Goal: Navigation & Orientation: Find specific page/section

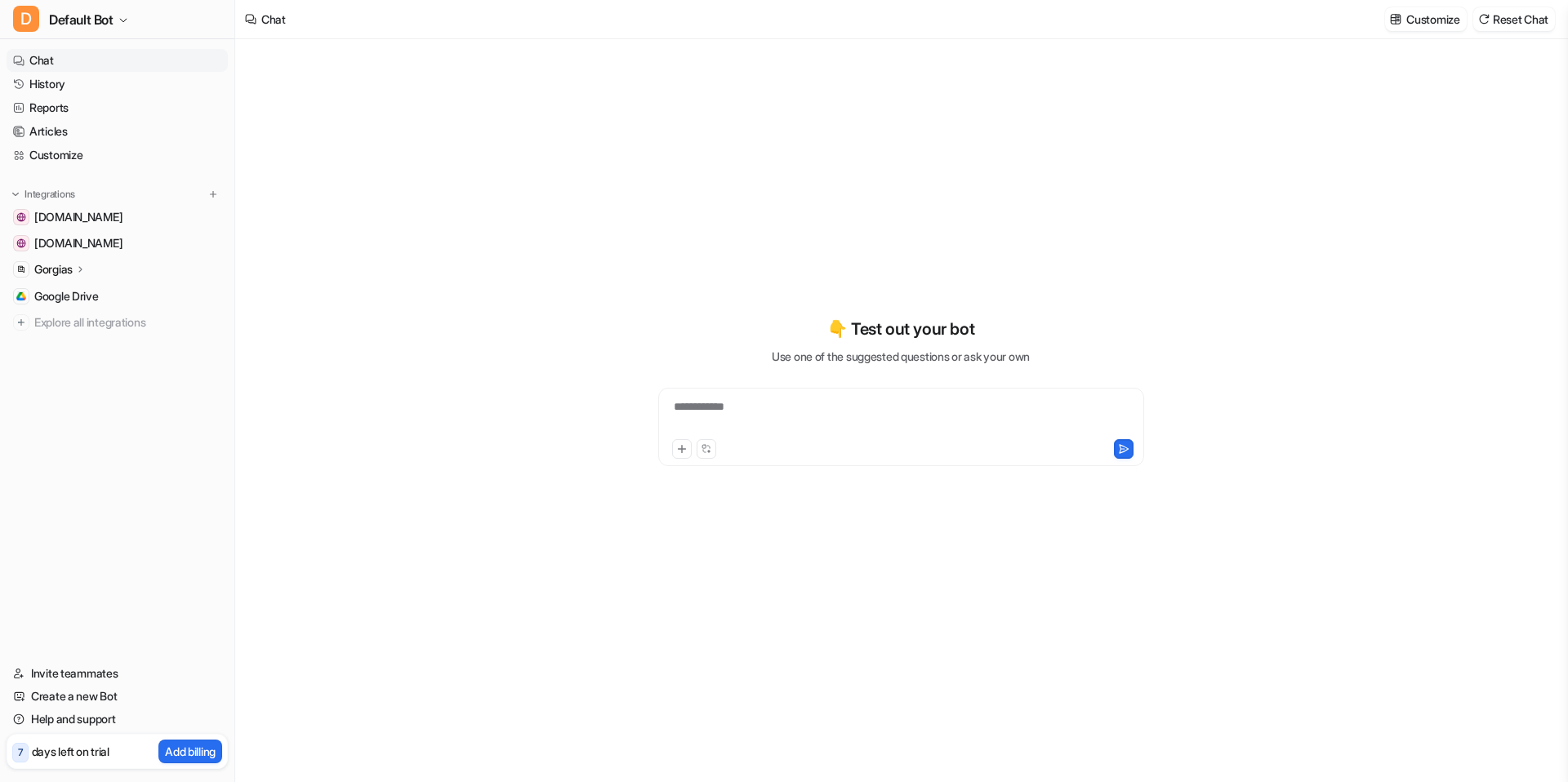
type textarea "**********"
click at [107, 130] on link "Articles" at bounding box center [117, 132] width 221 height 22
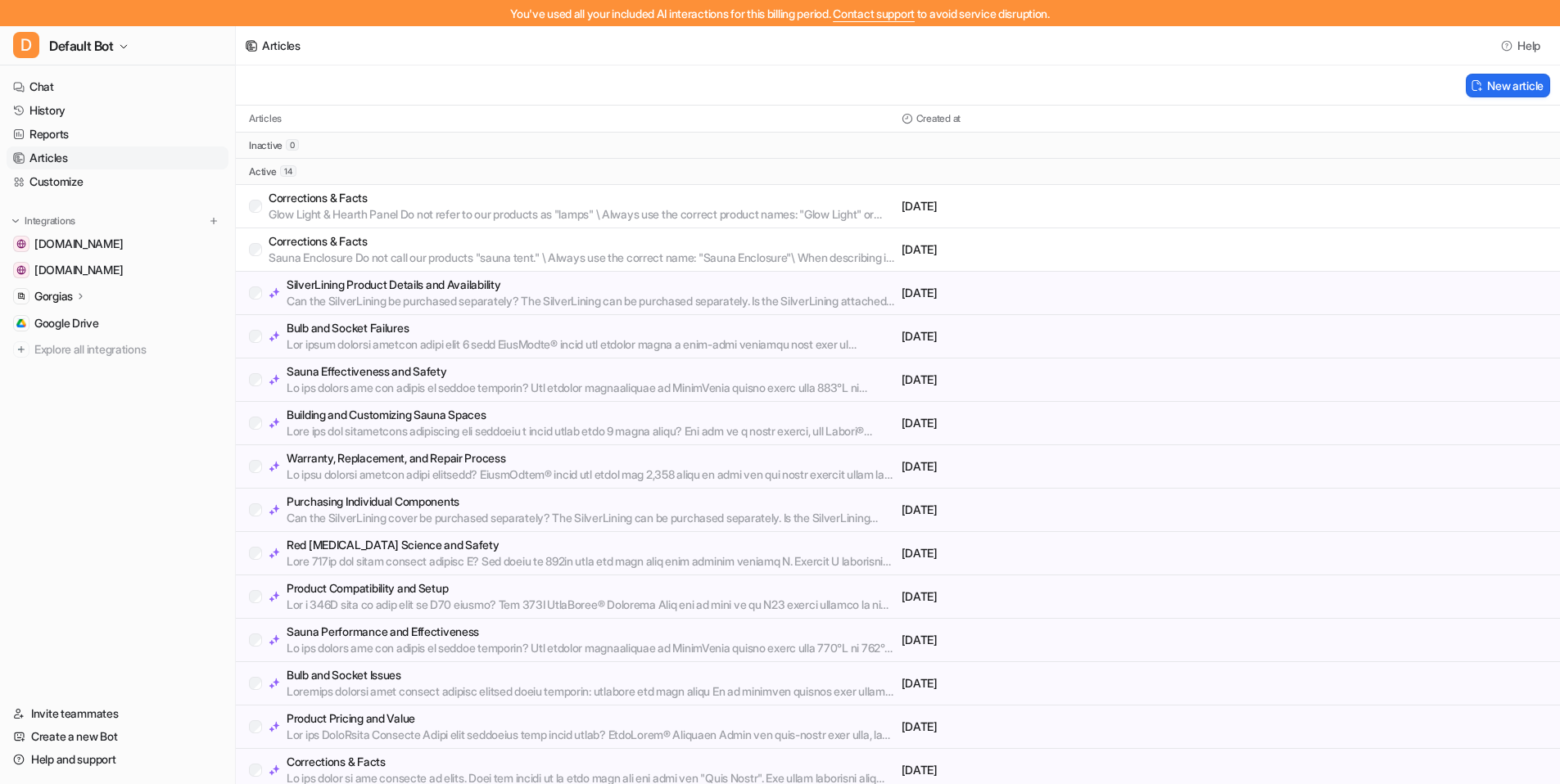
click at [543, 10] on div "You've used all your included AI interactions for this billing period. Contact …" at bounding box center [780, 13] width 1560 height 26
click at [88, 94] on link "Chat" at bounding box center [117, 86] width 222 height 22
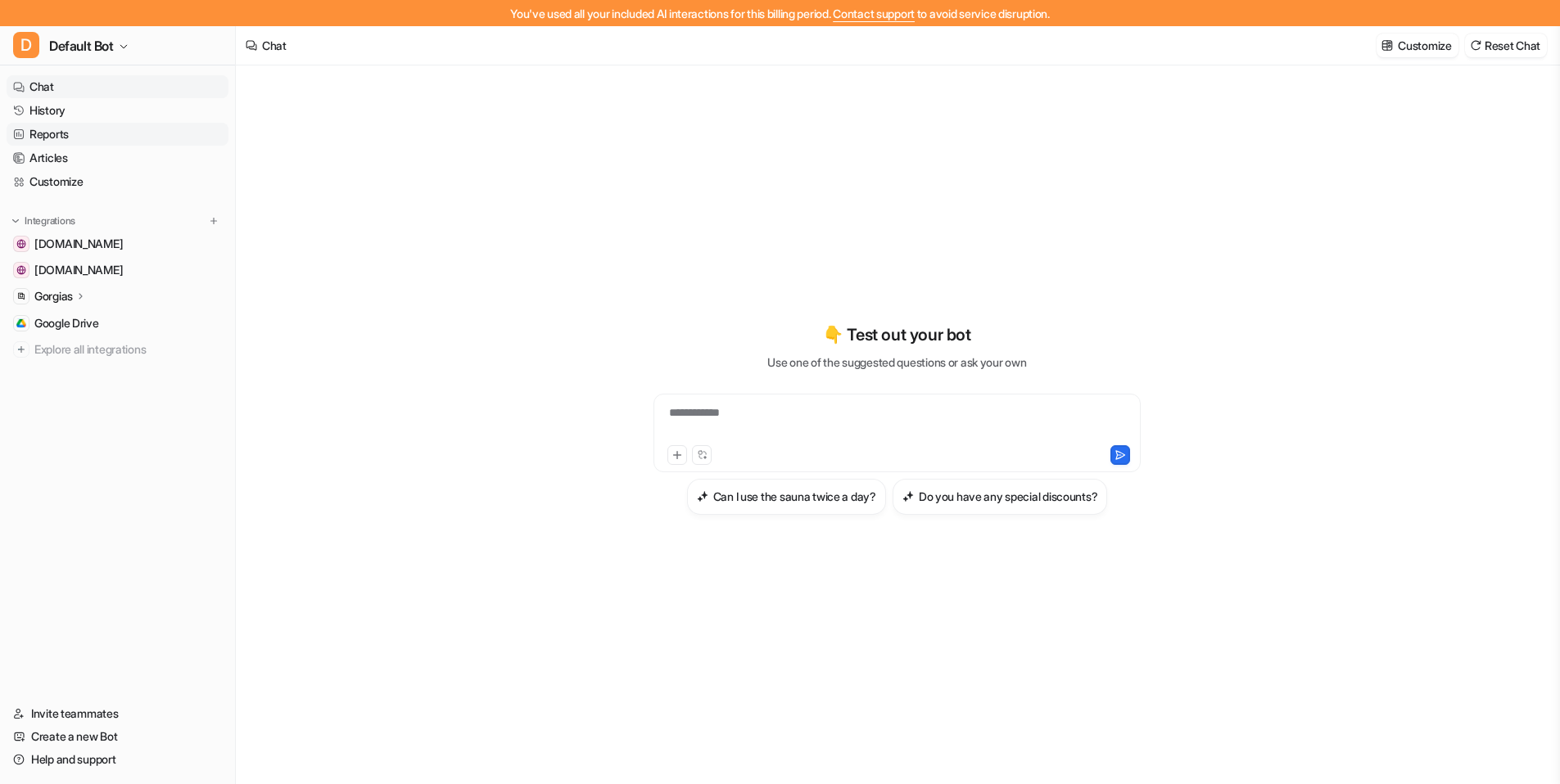
click at [111, 135] on link "Reports" at bounding box center [117, 134] width 222 height 22
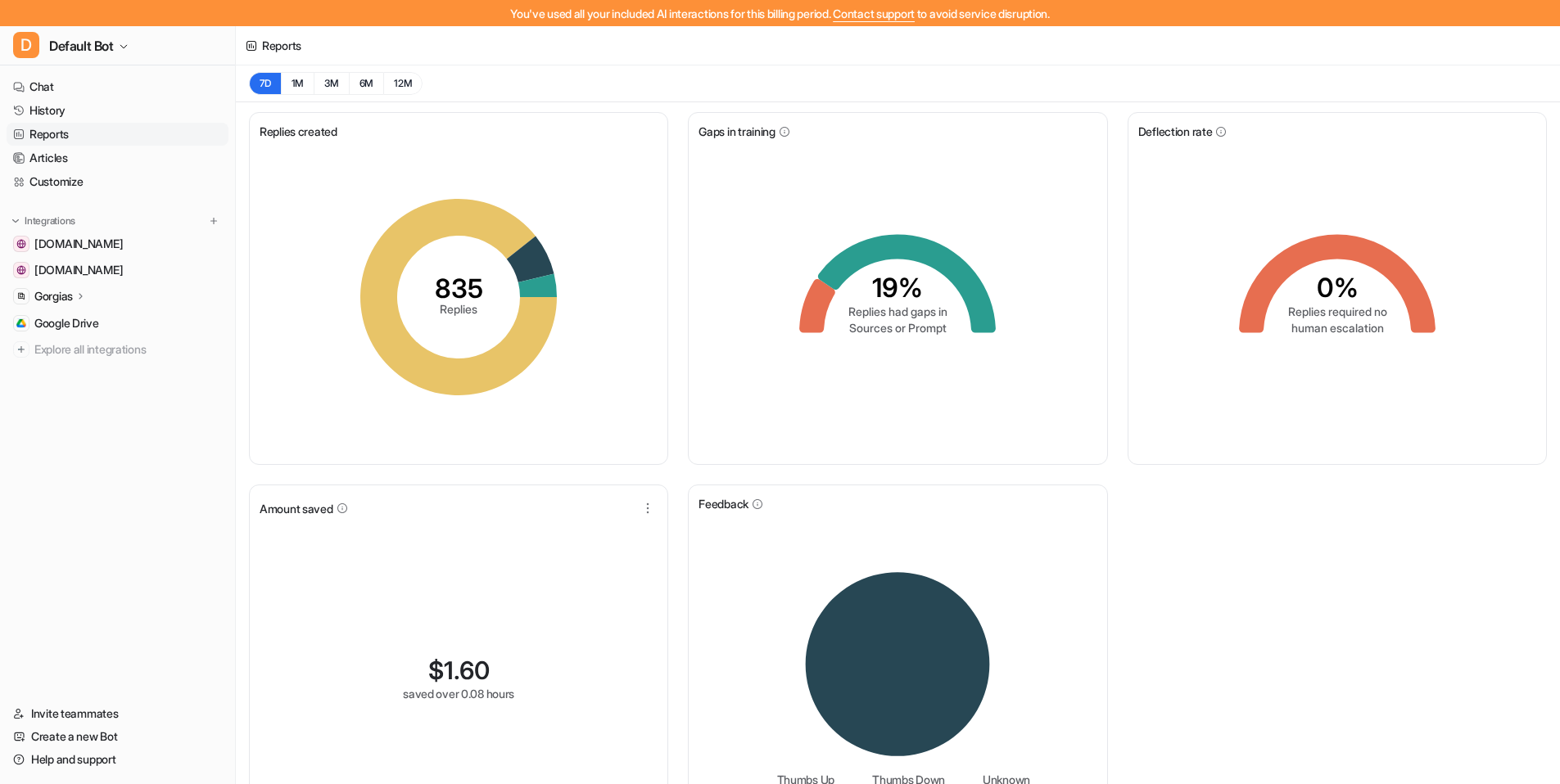
scroll to position [72, 0]
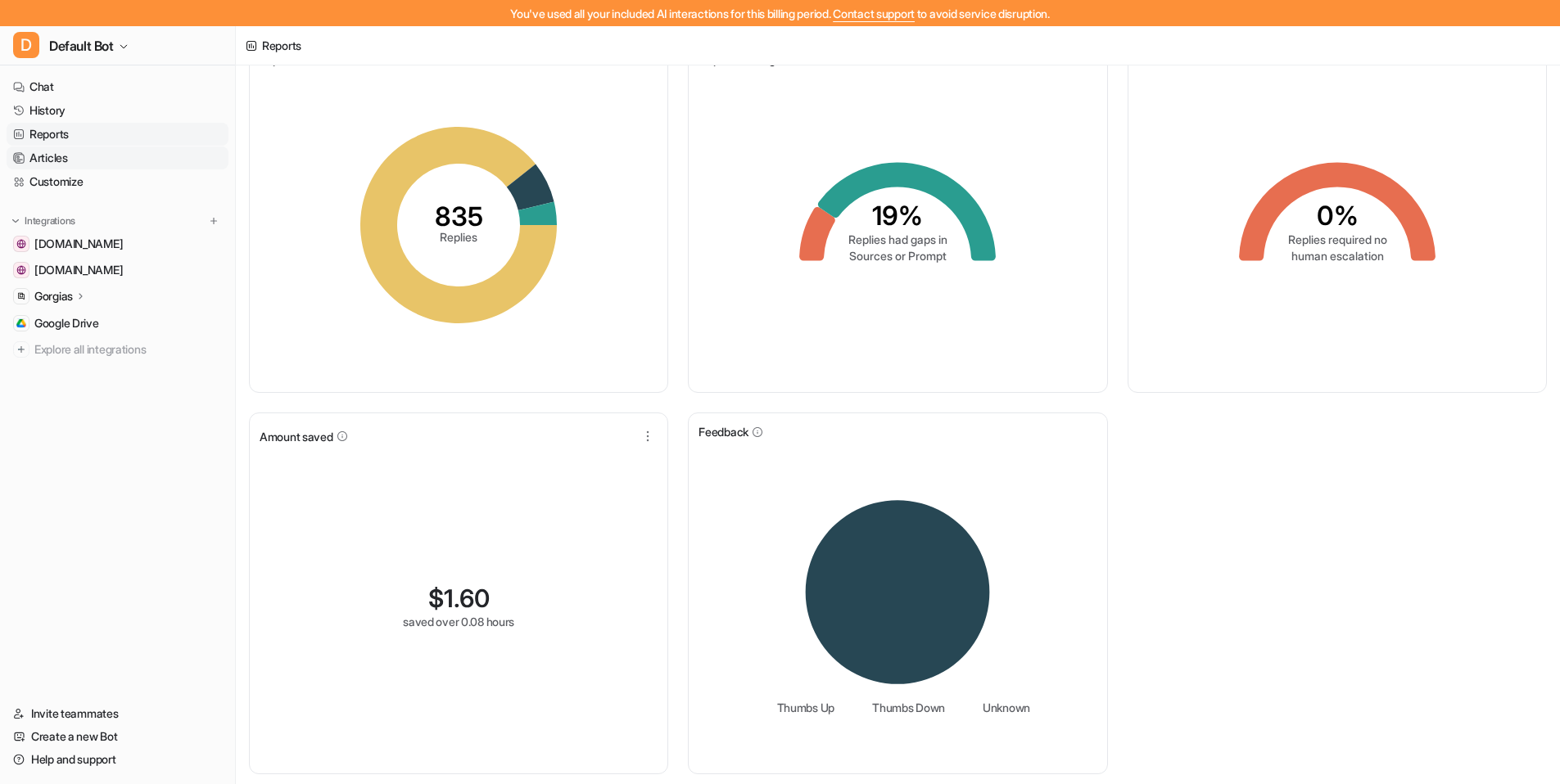
click at [103, 166] on link "Articles" at bounding box center [117, 157] width 222 height 22
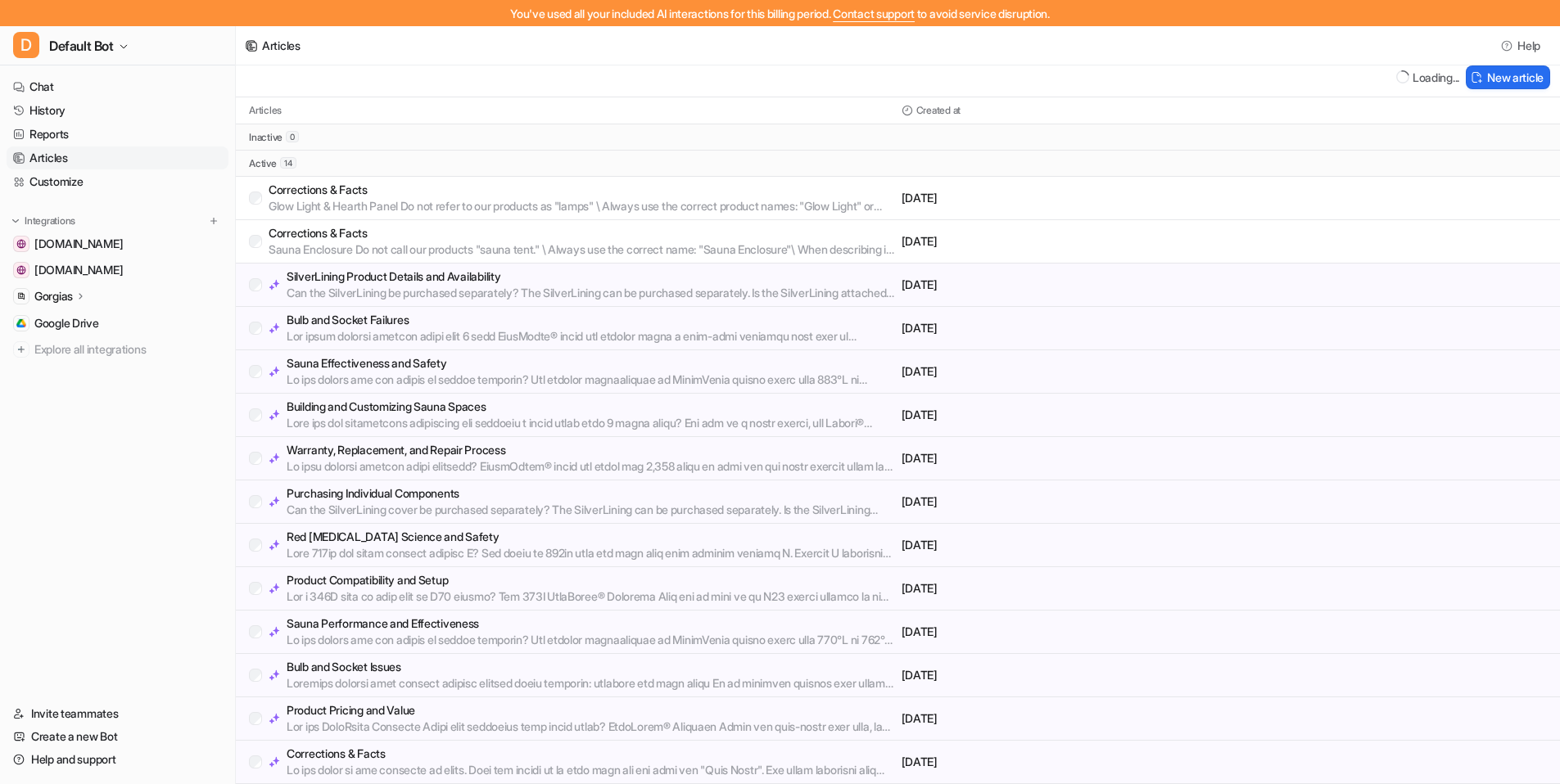
scroll to position [7, 0]
click at [113, 103] on link "History" at bounding box center [117, 111] width 222 height 22
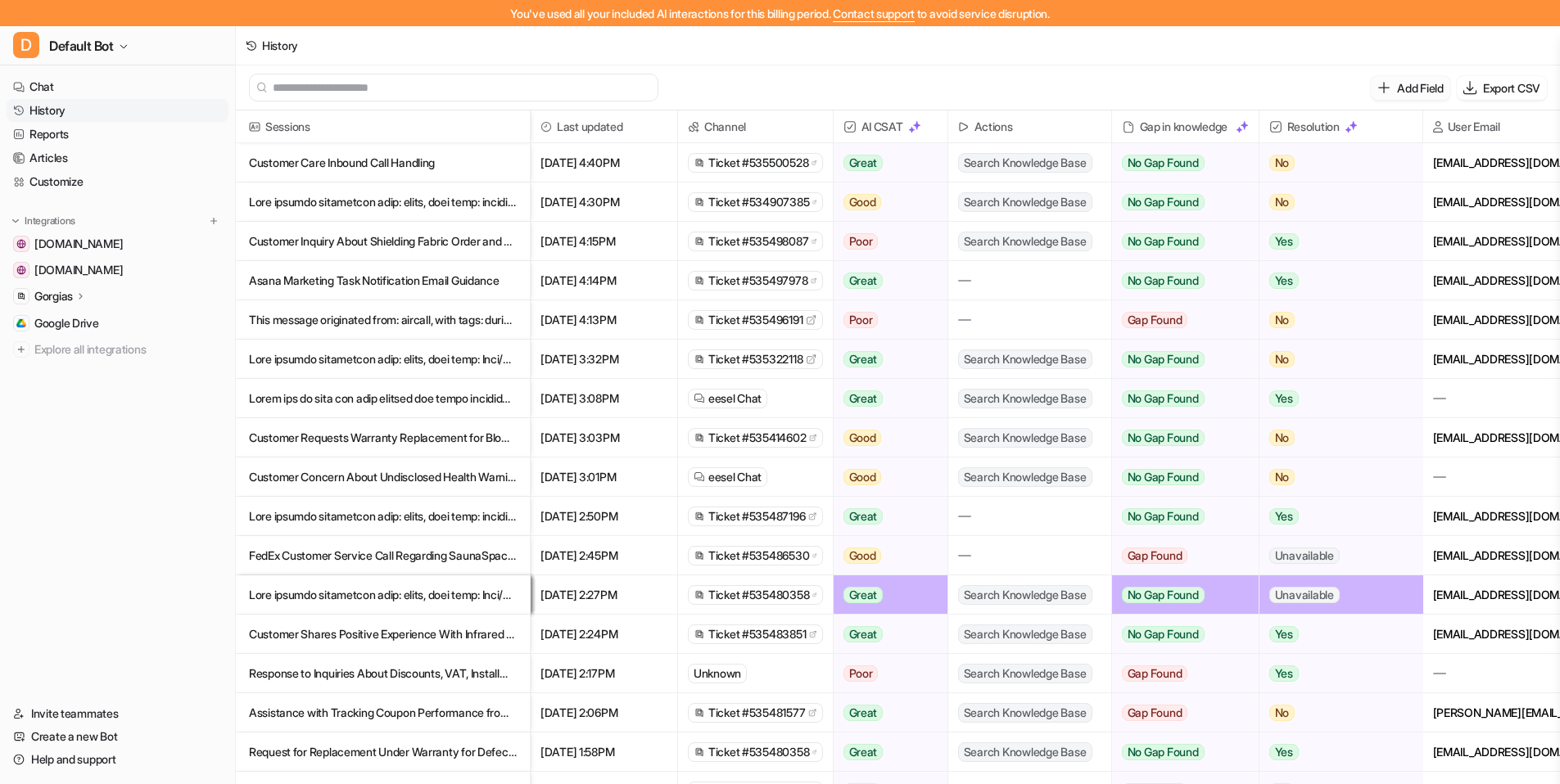
click at [1261, 87] on p "Add Field" at bounding box center [1419, 88] width 46 height 17
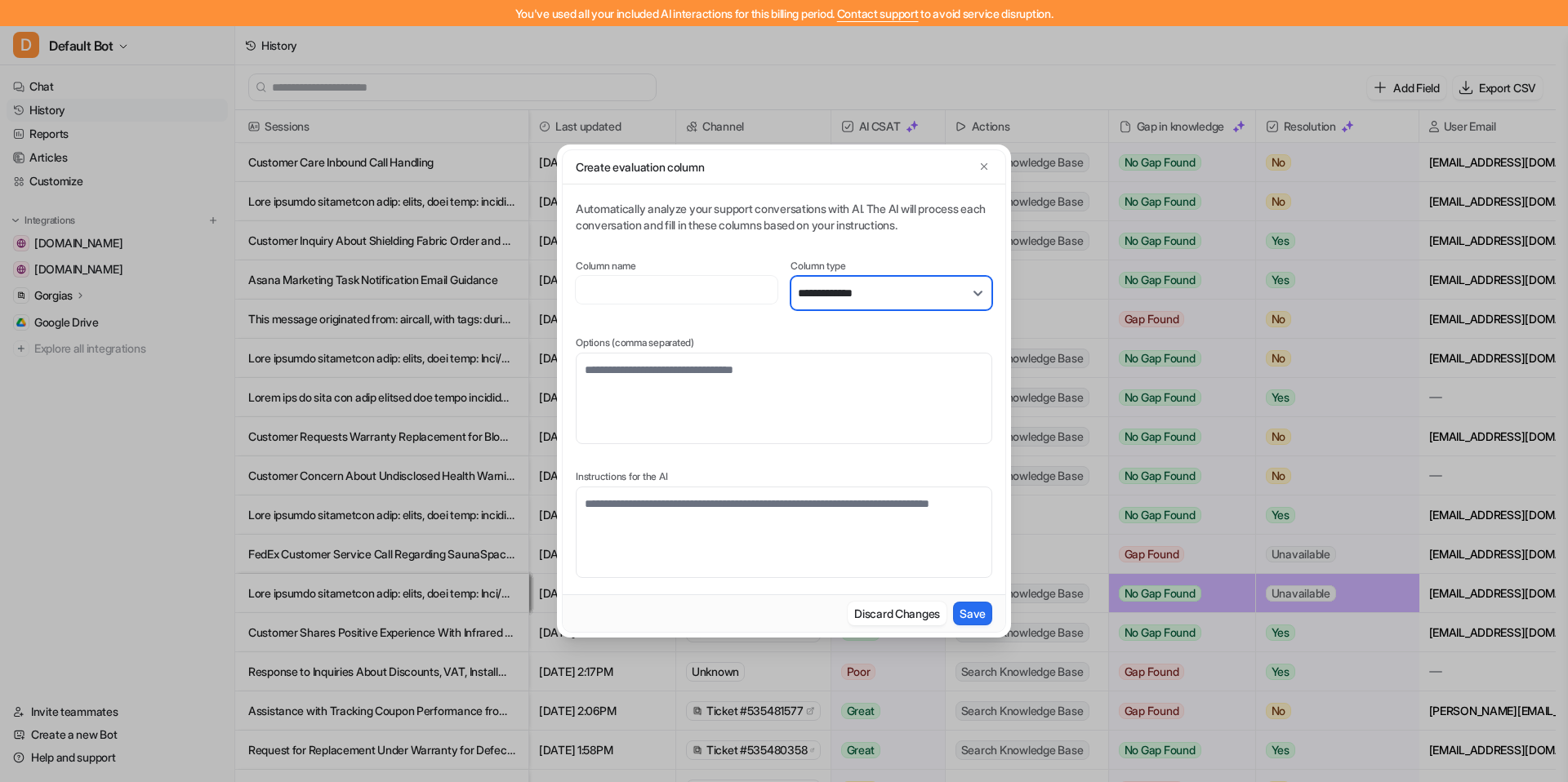
click at [958, 285] on select "**********" at bounding box center [891, 292] width 202 height 35
click at [987, 165] on icon "button" at bounding box center [984, 166] width 11 height 11
